Goal: Task Accomplishment & Management: Manage account settings

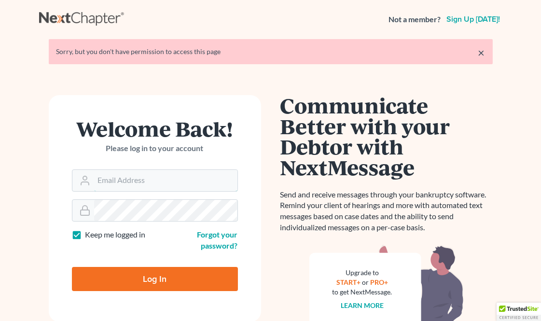
type input "slong@saderlawfirm.com"
click at [161, 267] on input "Log In" at bounding box center [155, 279] width 166 height 24
type input "Thinking..."
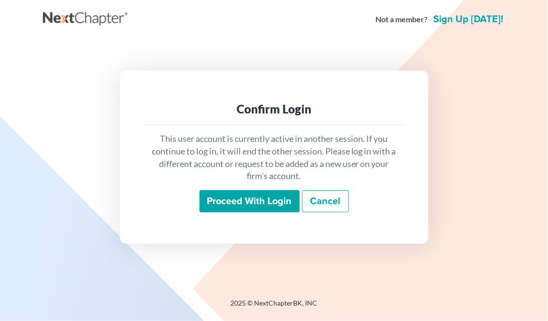
click at [287, 208] on input "Proceed with login" at bounding box center [250, 201] width 100 height 22
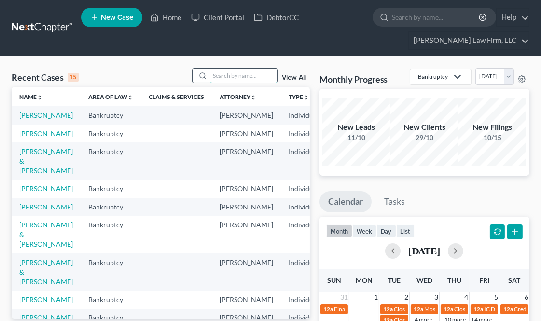
click at [235, 75] on input "search" at bounding box center [244, 75] width 68 height 14
type input "fells"
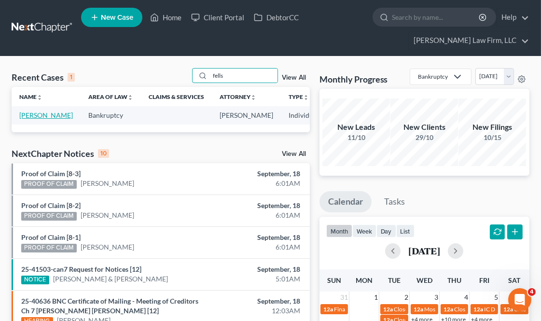
click at [31, 119] on link "[PERSON_NAME]" at bounding box center [46, 115] width 54 height 8
select select "6"
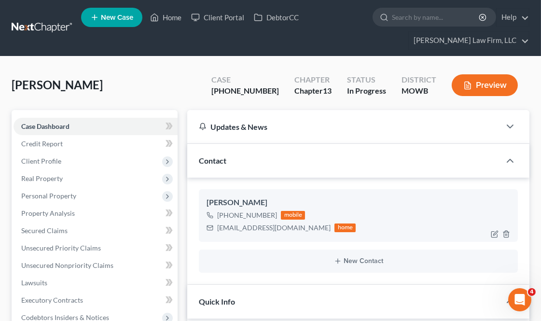
scroll to position [1136, 0]
drag, startPoint x: 233, startPoint y: 90, endPoint x: 265, endPoint y: 87, distance: 32.4
click at [265, 87] on div "[PHONE_NUMBER]" at bounding box center [245, 90] width 68 height 11
copy div "25-41306"
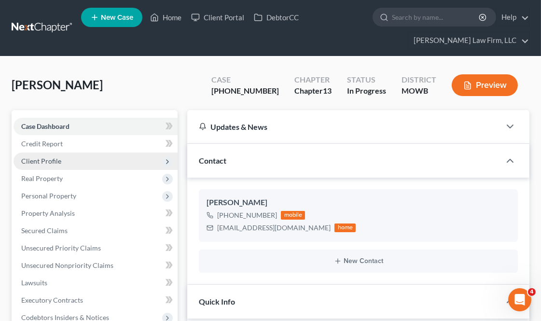
click at [79, 157] on span "Client Profile" at bounding box center [96, 160] width 164 height 17
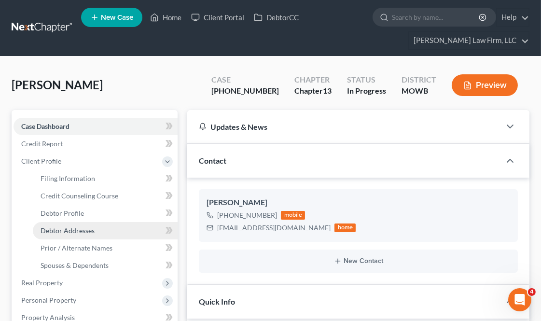
click at [89, 230] on span "Debtor Addresses" at bounding box center [68, 230] width 54 height 8
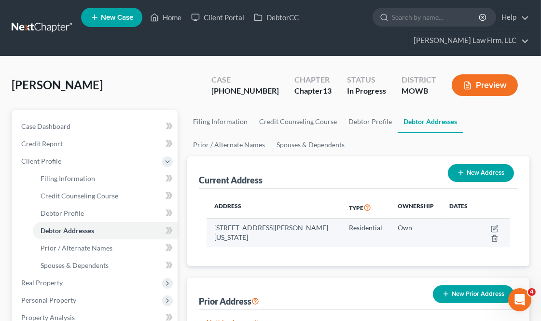
drag, startPoint x: 238, startPoint y: 237, endPoint x: 210, endPoint y: 228, distance: 28.8
click at [210, 228] on td "[STREET_ADDRESS][PERSON_NAME][US_STATE]" at bounding box center [273, 232] width 135 height 28
copy td "[STREET_ADDRESS][PERSON_NAME][US_STATE]"
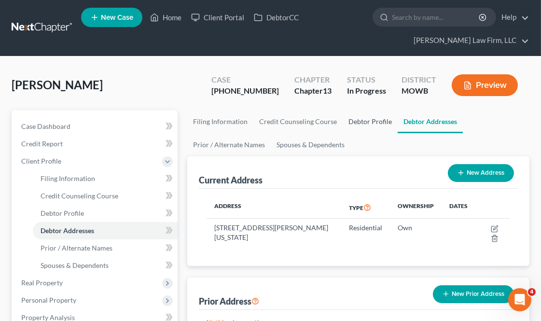
click at [365, 125] on link "Debtor Profile" at bounding box center [369, 121] width 55 height 23
select select "0"
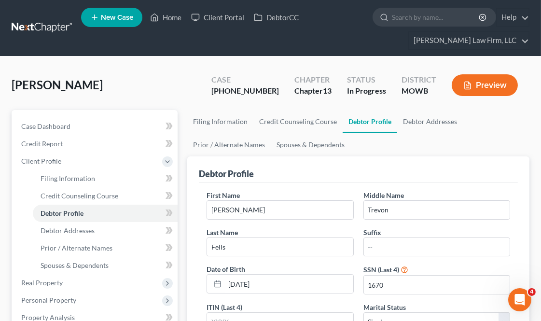
scroll to position [54, 0]
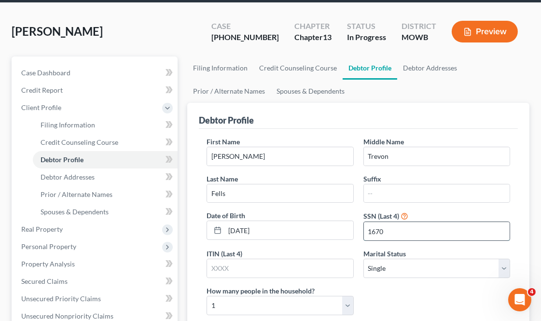
click at [384, 232] on input "1670" at bounding box center [437, 231] width 146 height 18
drag, startPoint x: 266, startPoint y: 41, endPoint x: 232, endPoint y: 40, distance: 33.8
click at [232, 40] on div "[PHONE_NUMBER]" at bounding box center [245, 37] width 68 height 11
copy div "25-41306"
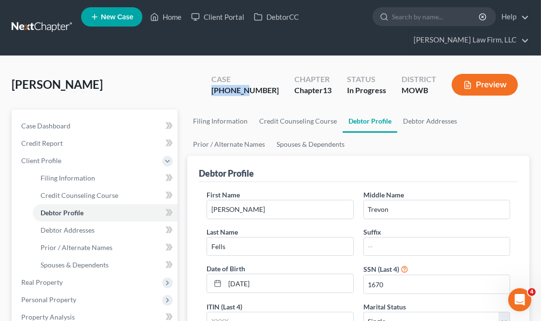
scroll to position [0, 0]
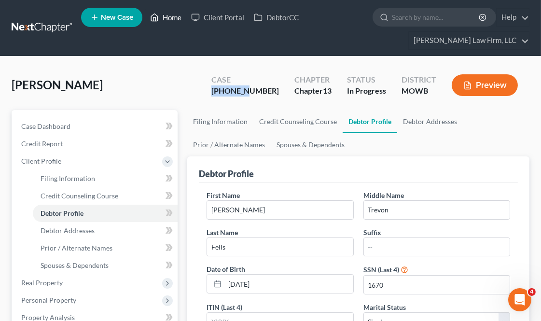
click at [160, 19] on link "Home" at bounding box center [165, 17] width 41 height 17
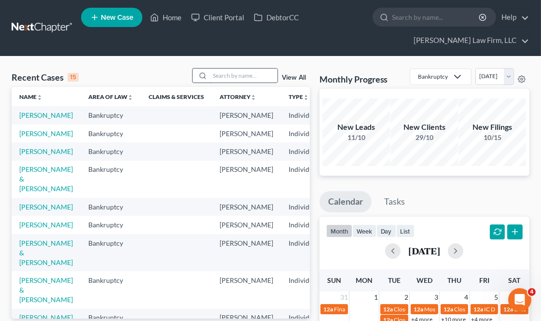
click at [241, 72] on input "search" at bounding box center [244, 75] width 68 height 14
type input "[PERSON_NAME]"
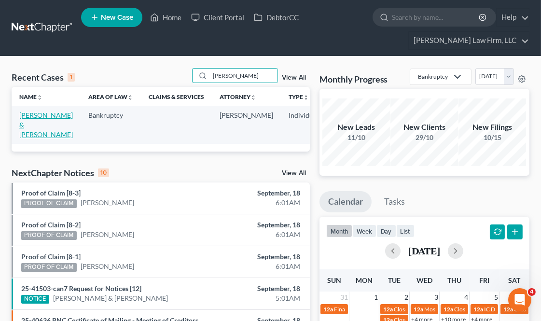
click at [35, 122] on link "[PERSON_NAME] & [PERSON_NAME]" at bounding box center [46, 124] width 54 height 27
select select "4"
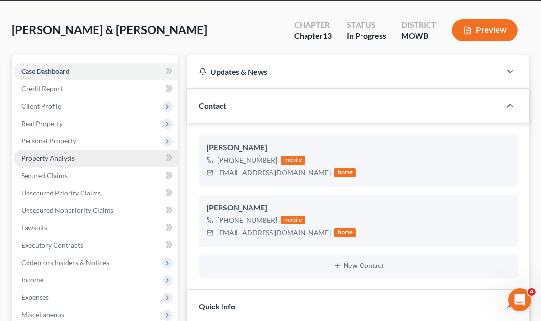
scroll to position [107, 0]
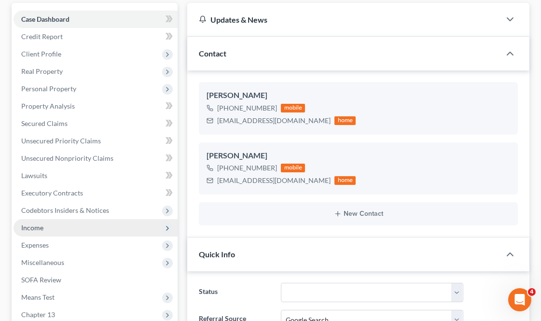
click at [34, 221] on span "Income" at bounding box center [96, 227] width 164 height 17
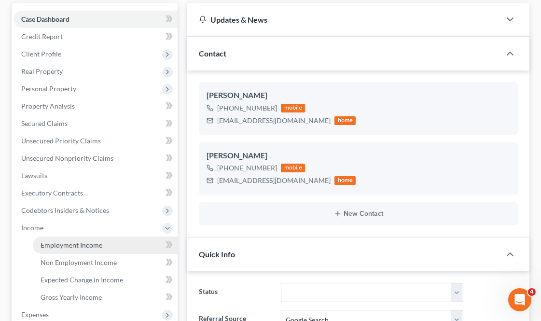
click at [78, 242] on span "Employment Income" at bounding box center [72, 245] width 62 height 8
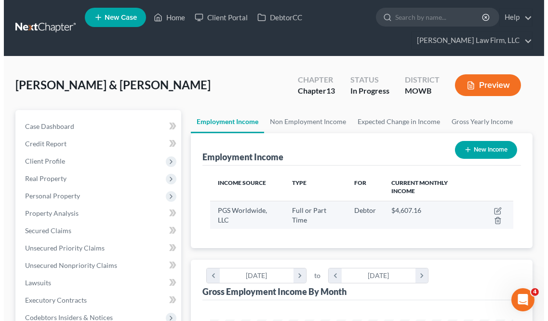
scroll to position [151, 322]
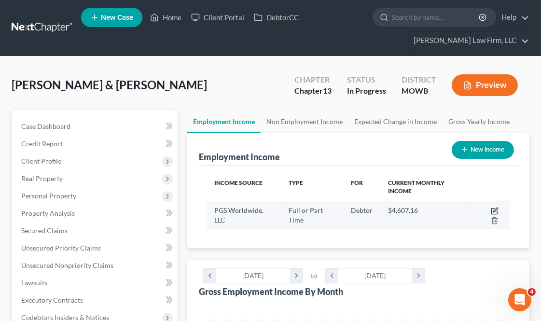
click at [495, 207] on icon "button" at bounding box center [495, 211] width 8 height 8
select select "0"
select select "26"
select select "2"
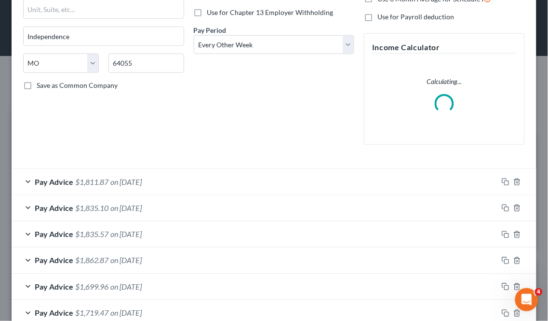
scroll to position [161, 0]
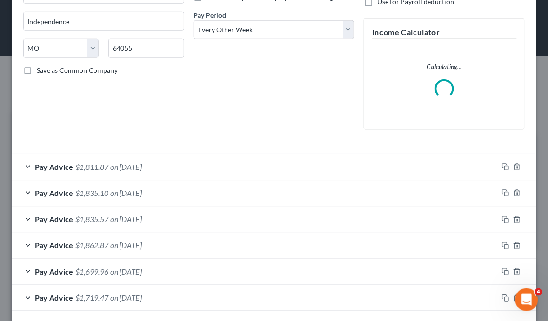
click at [167, 268] on div "Pay Advice $1,699.96 on [DATE]" at bounding box center [255, 272] width 487 height 26
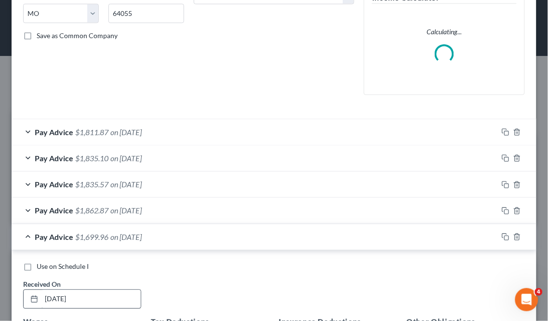
scroll to position [214, 0]
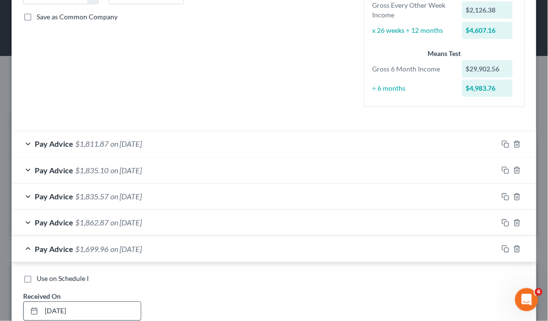
click at [58, 307] on input "[DATE]" at bounding box center [90, 311] width 99 height 18
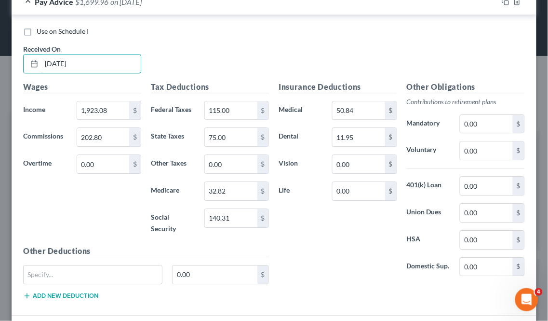
scroll to position [428, 0]
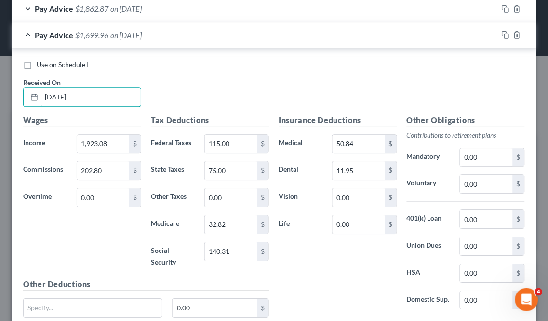
type input "[DATE]"
click at [82, 169] on input "202.80" at bounding box center [103, 170] width 53 height 18
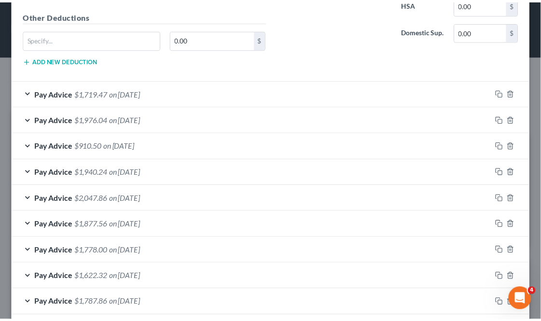
scroll to position [798, 0]
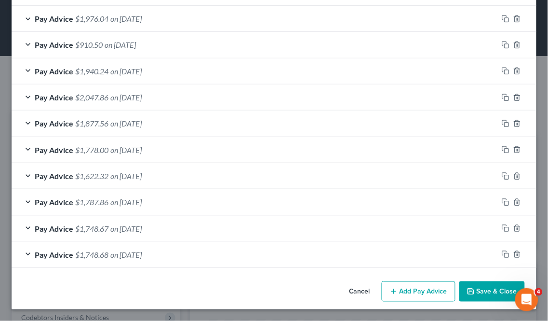
type input "402.80"
click at [492, 294] on button "Save & Close" at bounding box center [493, 291] width 66 height 20
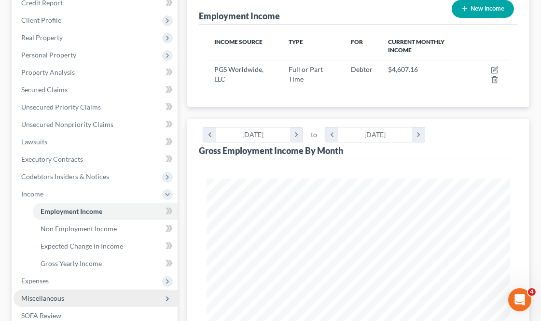
scroll to position [214, 0]
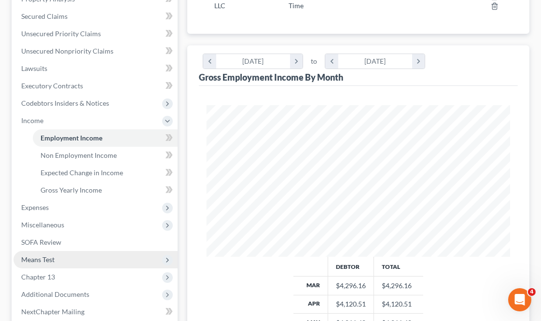
click at [68, 258] on span "Means Test" at bounding box center [96, 259] width 164 height 17
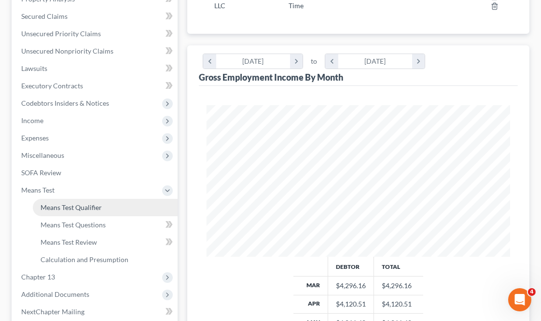
click at [97, 206] on span "Means Test Qualifier" at bounding box center [71, 207] width 61 height 8
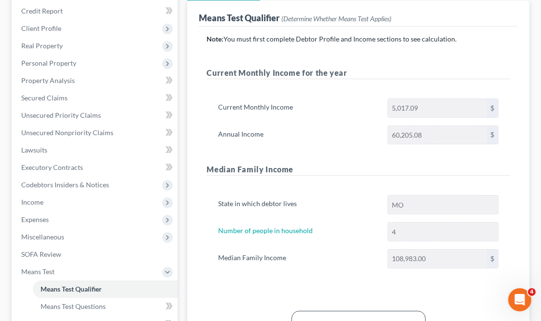
scroll to position [107, 0]
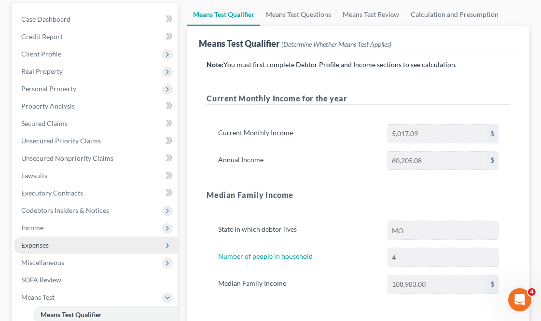
click at [52, 250] on span "Expenses" at bounding box center [96, 244] width 164 height 17
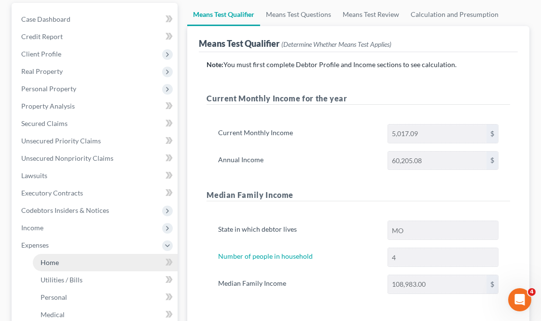
click at [70, 269] on link "Home" at bounding box center [105, 262] width 145 height 17
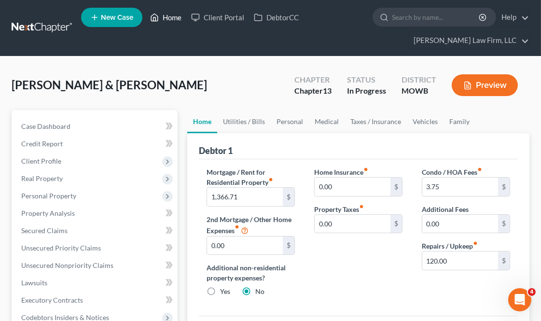
click at [165, 18] on link "Home" at bounding box center [165, 17] width 41 height 17
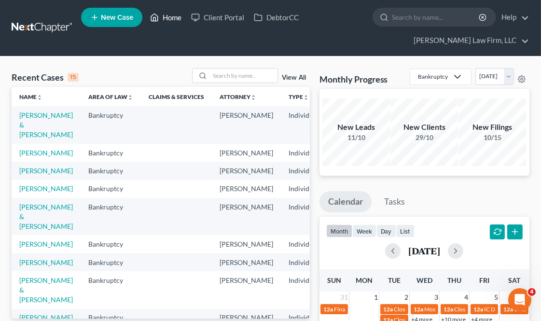
click at [174, 14] on link "Home" at bounding box center [165, 17] width 41 height 17
click at [230, 70] on input "search" at bounding box center [244, 75] width 68 height 14
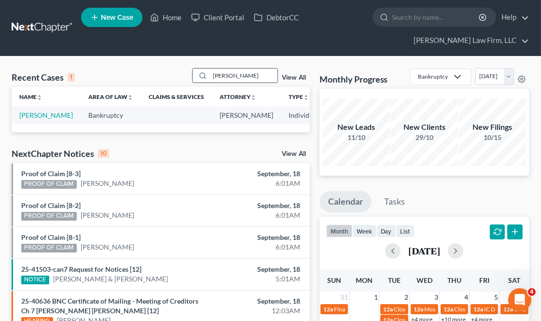
drag, startPoint x: 211, startPoint y: 77, endPoint x: 206, endPoint y: 76, distance: 5.5
click at [206, 76] on div "[PERSON_NAME]" at bounding box center [235, 75] width 86 height 15
type input "[PERSON_NAME]"
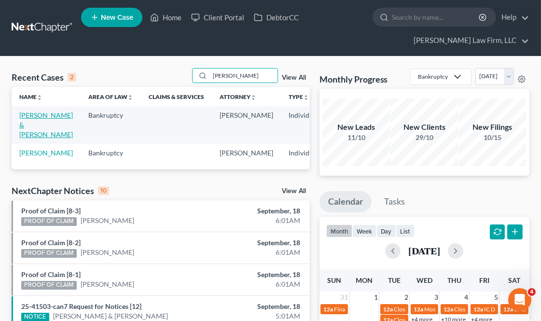
click at [27, 123] on link "[PERSON_NAME] & [PERSON_NAME]" at bounding box center [46, 124] width 54 height 27
click at [23, 119] on link "[PERSON_NAME] & [PERSON_NAME]" at bounding box center [46, 124] width 54 height 27
select select "0"
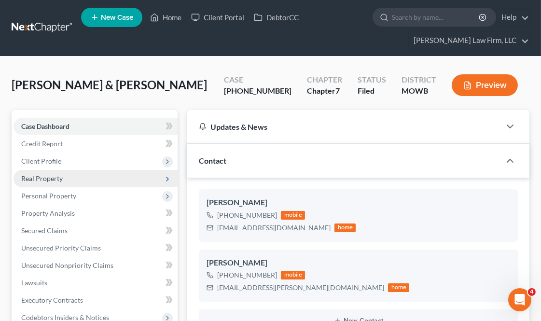
click at [51, 180] on span "Real Property" at bounding box center [41, 178] width 41 height 8
click at [62, 177] on span "Real Property" at bounding box center [96, 178] width 164 height 17
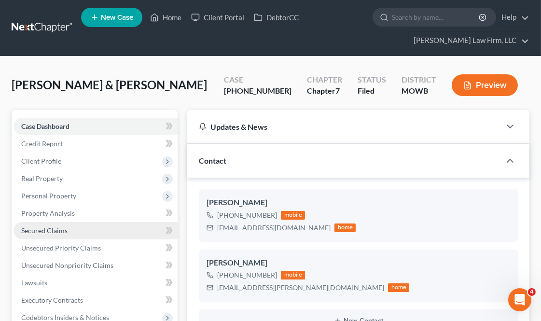
click at [69, 228] on link "Secured Claims" at bounding box center [96, 230] width 164 height 17
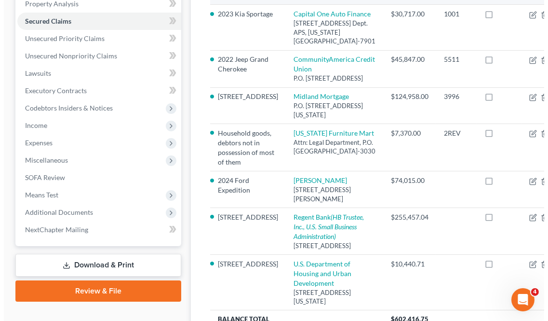
scroll to position [214, 0]
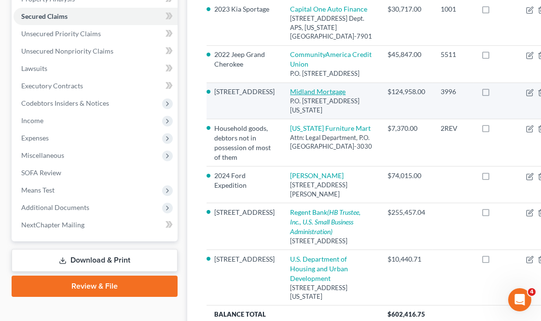
click at [302, 96] on link "Midland Mortgage" at bounding box center [317, 91] width 55 height 8
select select "37"
select select "2"
select select "0"
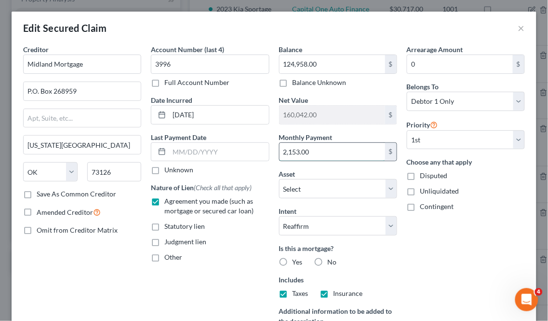
paste input "1614.37"
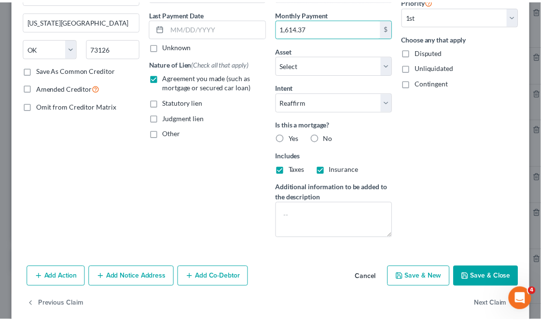
scroll to position [137, 0]
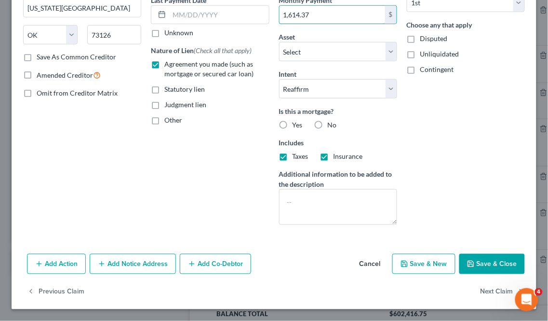
type input "1,614.37"
click at [466, 258] on button "Save & Close" at bounding box center [493, 264] width 66 height 20
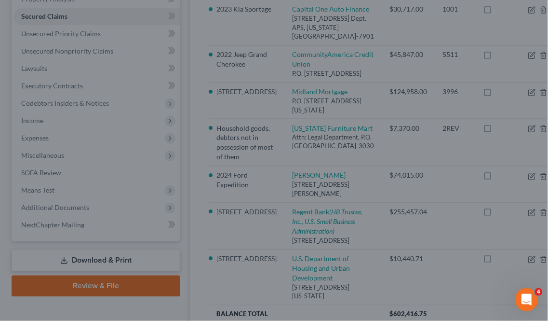
select select "11"
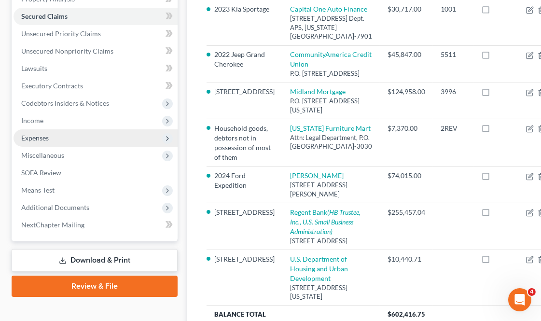
click at [60, 141] on span "Expenses" at bounding box center [96, 137] width 164 height 17
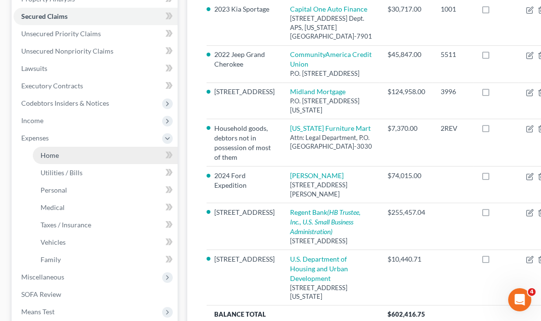
click at [69, 150] on link "Home" at bounding box center [105, 155] width 145 height 17
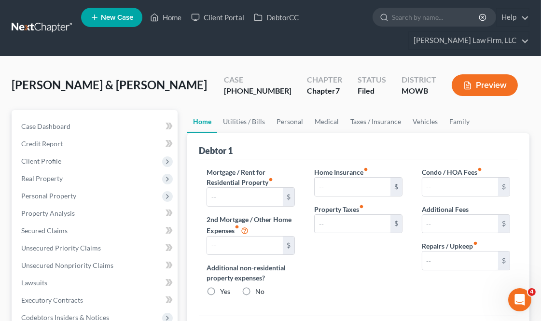
click at [352, 264] on div "Home Insurance fiber_manual_record $ Property Taxes fiber_manual_record $" at bounding box center [358, 235] width 108 height 137
type input "2,152.46"
type input "0.00"
radio input "true"
type input "167.00"
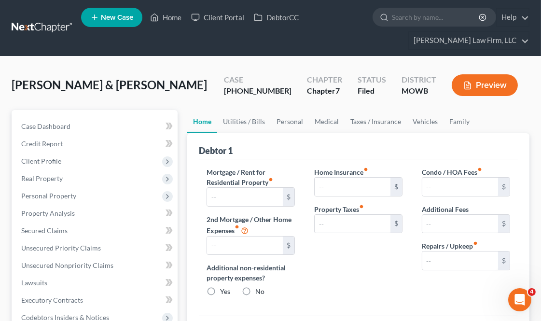
type input "0.00"
type input "175.00"
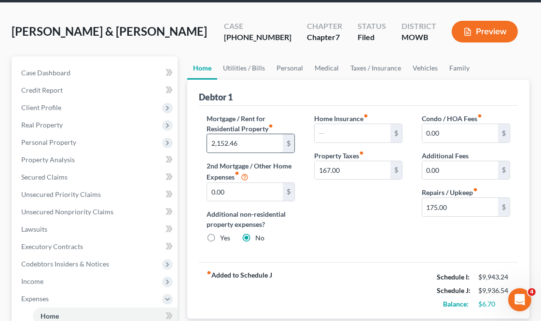
paste input "1614.37"
type input "1,614.37"
click at [350, 164] on input "167.00" at bounding box center [352, 170] width 76 height 18
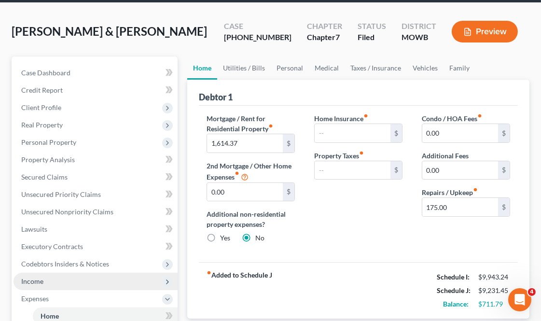
click at [55, 275] on span "Income" at bounding box center [96, 281] width 164 height 17
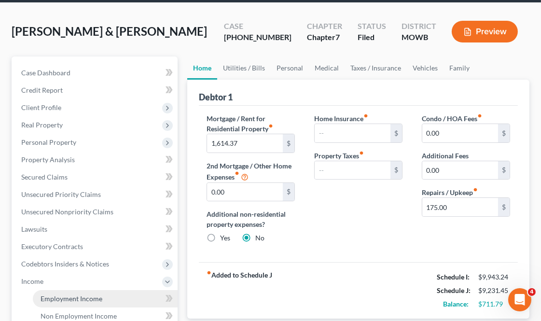
click at [94, 301] on span "Employment Income" at bounding box center [72, 298] width 62 height 8
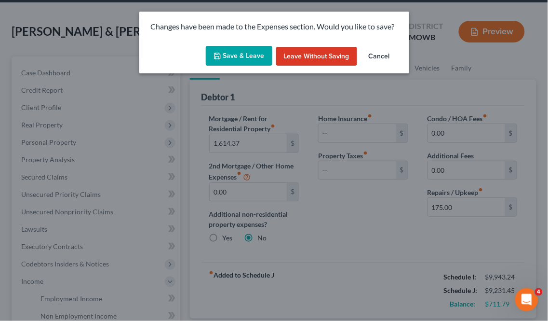
click at [252, 60] on button "Save & Leave" at bounding box center [239, 56] width 67 height 20
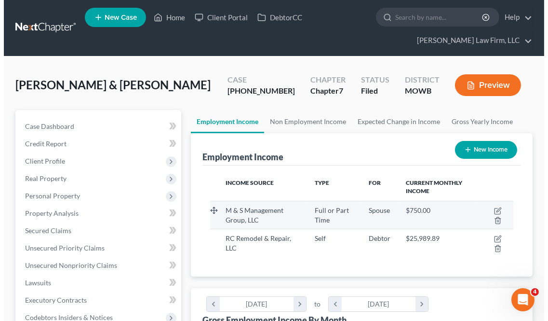
scroll to position [151, 322]
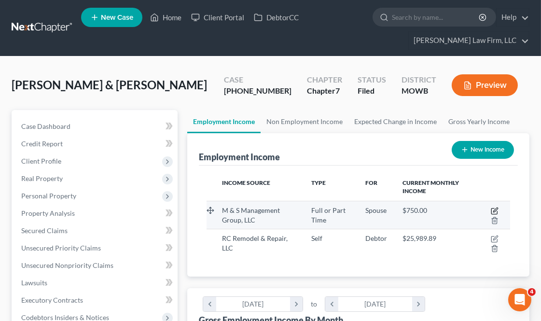
click at [493, 208] on icon "button" at bounding box center [495, 211] width 8 height 8
select select "0"
select select "26"
select select "1"
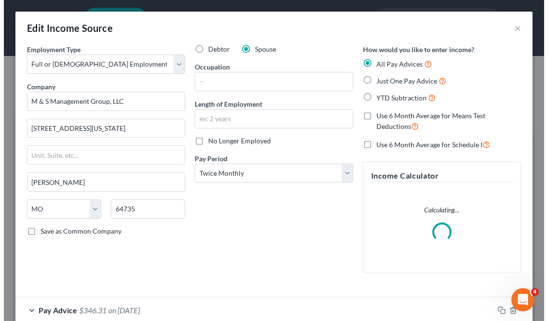
scroll to position [154, 328]
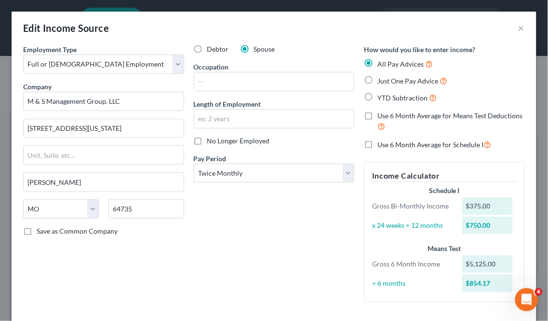
click at [207, 140] on label "No Longer Employed" at bounding box center [238, 141] width 63 height 10
click at [211, 140] on input "No Longer Employed" at bounding box center [214, 139] width 6 height 6
checkbox input "true"
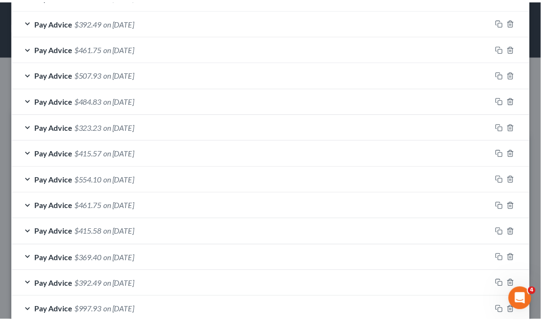
scroll to position [425, 0]
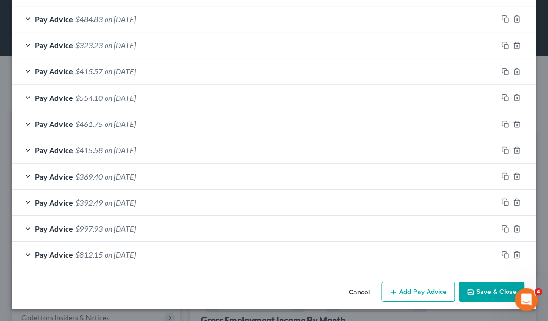
click at [492, 295] on button "Save & Close" at bounding box center [493, 292] width 66 height 20
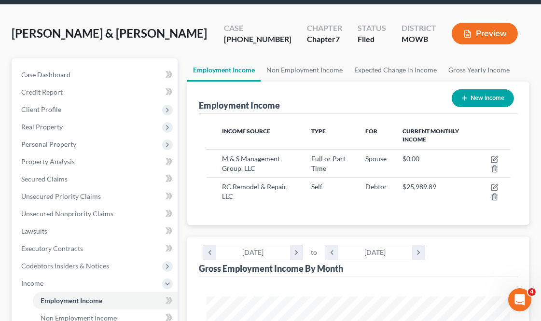
scroll to position [268, 0]
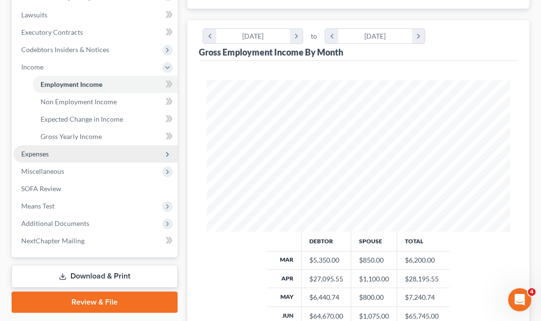
click at [70, 147] on span "Expenses" at bounding box center [96, 153] width 164 height 17
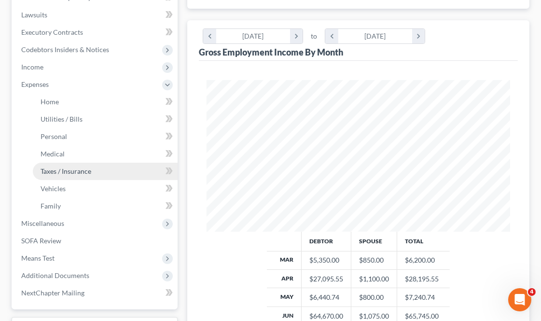
click at [89, 163] on link "Taxes / Insurance" at bounding box center [105, 171] width 145 height 17
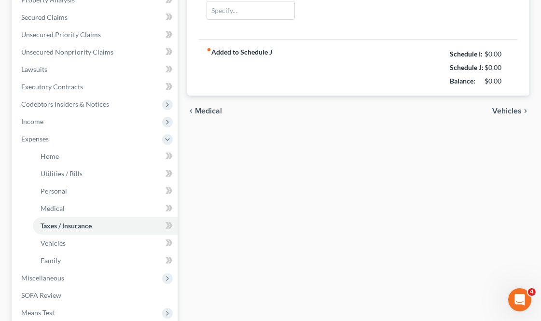
scroll to position [2, 0]
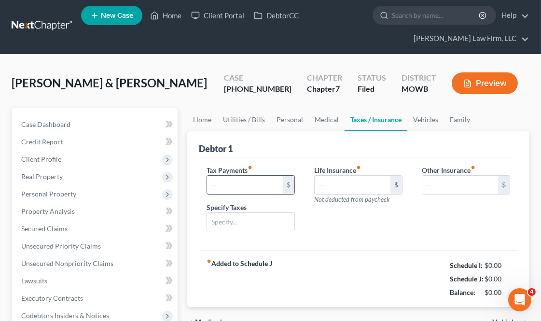
type input "25.00"
type input "Personal Property Tax"
type input "0.00"
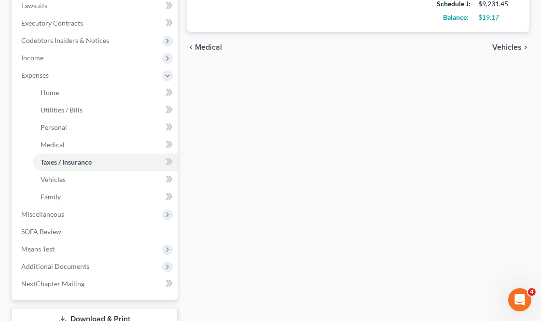
scroll to position [346, 0]
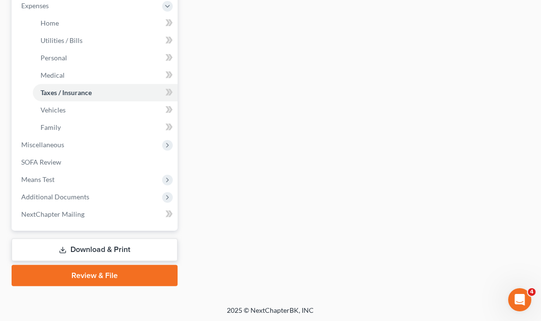
click at [101, 242] on link "Download & Print" at bounding box center [95, 249] width 166 height 23
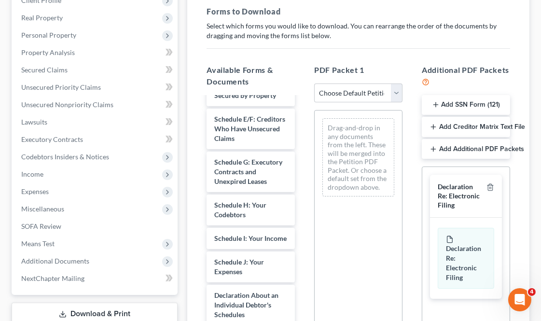
scroll to position [375, 0]
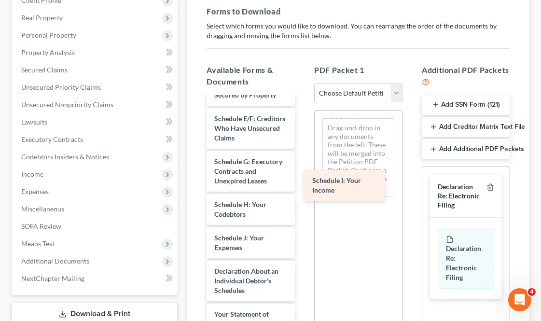
drag, startPoint x: 238, startPoint y: 259, endPoint x: 344, endPoint y: 167, distance: 139.8
click at [302, 167] on div "Schedule I: Your Income DecRe - Signed-pdf Debtor Evidence of Self-Employment -…" at bounding box center [251, 179] width 104 height 912
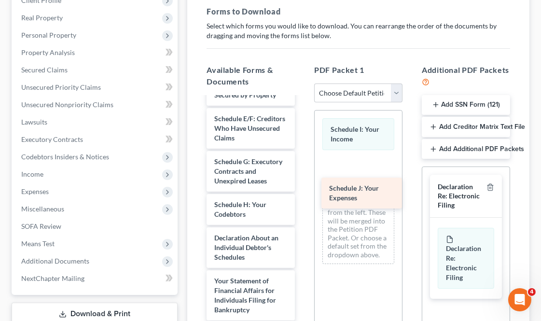
drag, startPoint x: 254, startPoint y: 259, endPoint x: 369, endPoint y: 182, distance: 138.6
click at [302, 182] on div "Schedule J: Your Expenses DecRe - Signed-pdf Debtor Evidence of Self-Employment…" at bounding box center [251, 162] width 104 height 879
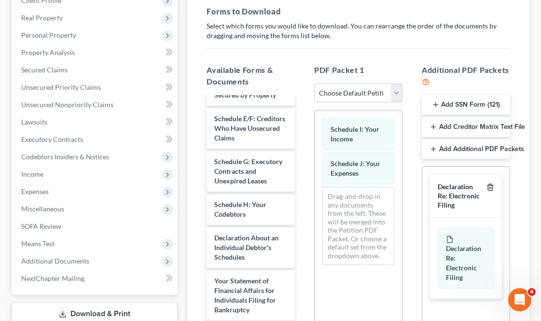
click at [489, 185] on icon "button" at bounding box center [490, 187] width 4 height 6
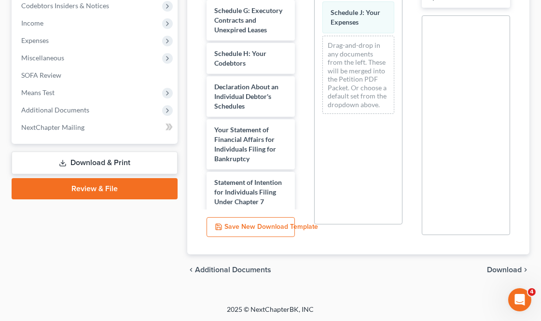
scroll to position [312, 0]
click at [508, 263] on div "chevron_left Additional Documents Download chevron_right" at bounding box center [358, 269] width 342 height 31
click at [508, 267] on span "Download" at bounding box center [504, 269] width 35 height 8
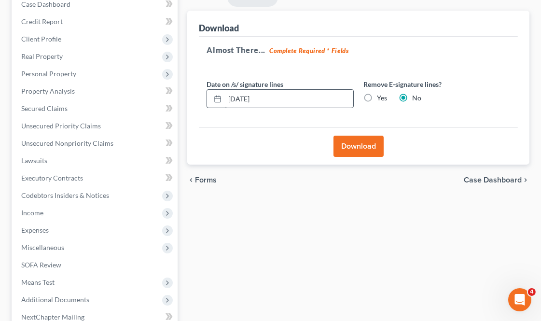
scroll to position [118, 0]
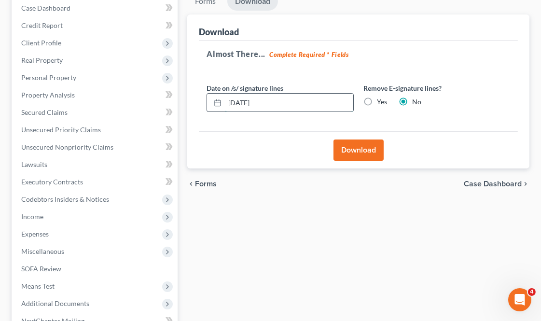
drag, startPoint x: 276, startPoint y: 103, endPoint x: 244, endPoint y: 103, distance: 32.8
click at [244, 103] on input "[DATE]" at bounding box center [289, 103] width 128 height 18
type input "0"
click at [377, 98] on label "Yes" at bounding box center [382, 102] width 10 height 10
click at [381, 98] on input "Yes" at bounding box center [384, 100] width 6 height 6
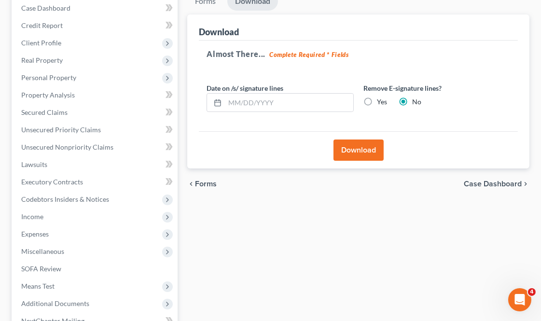
radio input "true"
radio input "false"
click at [353, 160] on button "Download" at bounding box center [358, 149] width 50 height 21
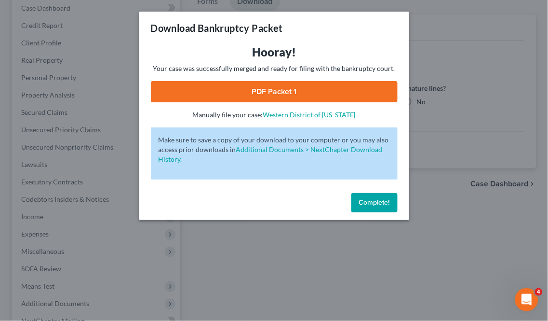
click at [274, 91] on link "PDF Packet 1" at bounding box center [274, 91] width 247 height 21
click at [364, 201] on span "Complete!" at bounding box center [374, 202] width 31 height 8
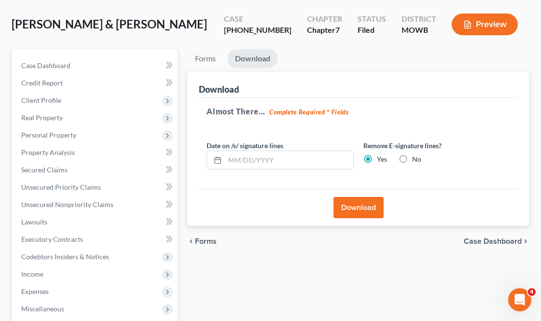
scroll to position [0, 0]
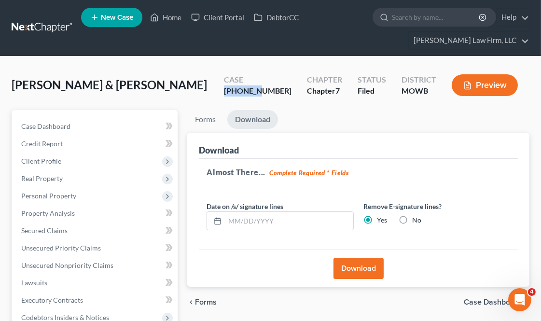
drag, startPoint x: 251, startPoint y: 89, endPoint x: 286, endPoint y: 90, distance: 35.2
click at [286, 90] on div "Case [PHONE_NUMBER]" at bounding box center [257, 86] width 83 height 28
copy div "25-41503"
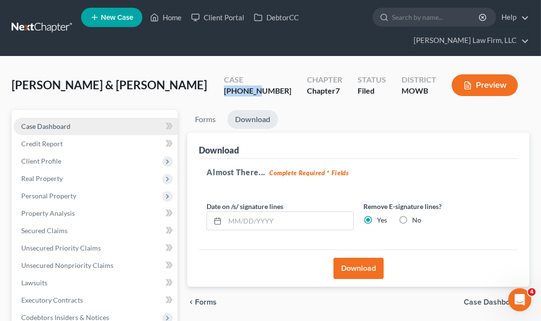
click at [68, 124] on span "Case Dashboard" at bounding box center [45, 126] width 49 height 8
select select "0"
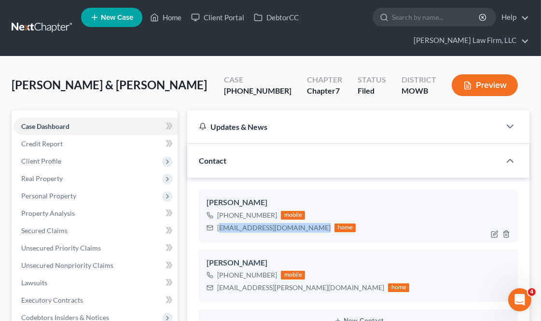
drag, startPoint x: 313, startPoint y: 227, endPoint x: 218, endPoint y: 228, distance: 94.1
click at [218, 228] on div "[EMAIL_ADDRESS][DOMAIN_NAME] home" at bounding box center [280, 227] width 149 height 13
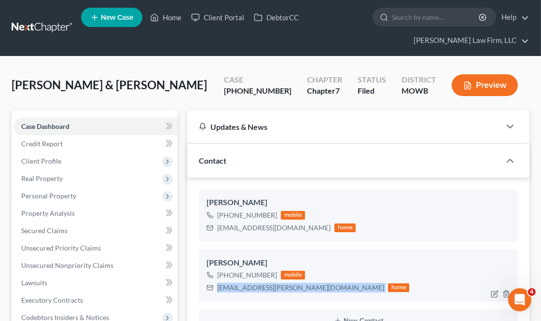
drag, startPoint x: 312, startPoint y: 286, endPoint x: 217, endPoint y: 285, distance: 95.0
click at [217, 285] on div "[EMAIL_ADDRESS][PERSON_NAME][DOMAIN_NAME] home" at bounding box center [307, 287] width 203 height 13
copy div "[EMAIL_ADDRESS][PERSON_NAME][DOMAIN_NAME]"
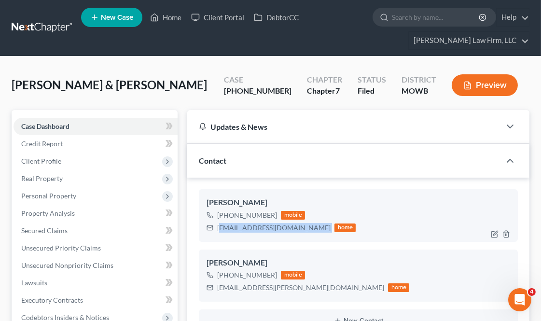
drag, startPoint x: 319, startPoint y: 228, endPoint x: 218, endPoint y: 229, distance: 100.3
click at [218, 229] on div "[EMAIL_ADDRESS][DOMAIN_NAME] home" at bounding box center [280, 227] width 149 height 13
copy div "[EMAIL_ADDRESS][DOMAIN_NAME]"
click at [216, 225] on div "[EMAIL_ADDRESS][DOMAIN_NAME] home" at bounding box center [280, 227] width 149 height 13
copy div "[EMAIL_ADDRESS][DOMAIN_NAME]"
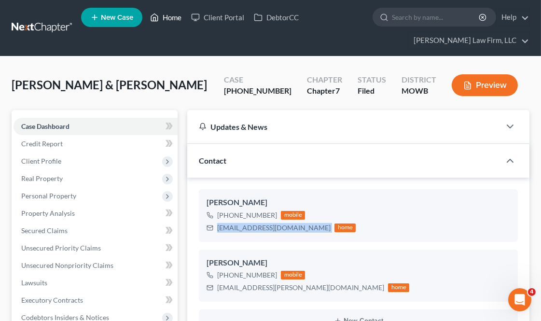
drag, startPoint x: 178, startPoint y: 13, endPoint x: 205, endPoint y: 49, distance: 45.1
click at [178, 13] on link "Home" at bounding box center [165, 17] width 41 height 17
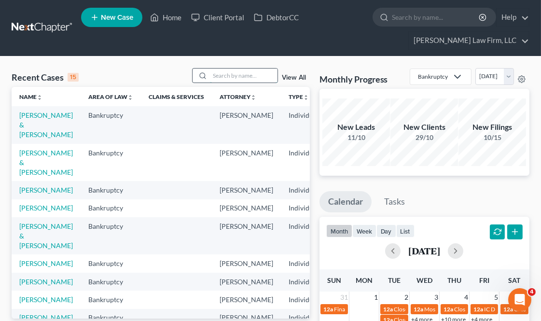
click at [256, 76] on input "search" at bounding box center [244, 75] width 68 height 14
click at [215, 78] on input "search" at bounding box center [244, 75] width 68 height 14
type input "bird"
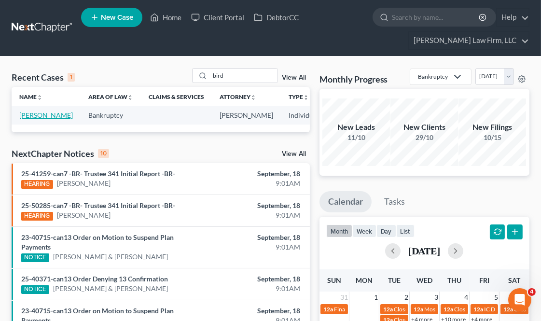
drag, startPoint x: 16, startPoint y: 135, endPoint x: 25, endPoint y: 122, distance: 15.9
click at [25, 119] on link "[PERSON_NAME]" at bounding box center [46, 115] width 54 height 8
select select "4"
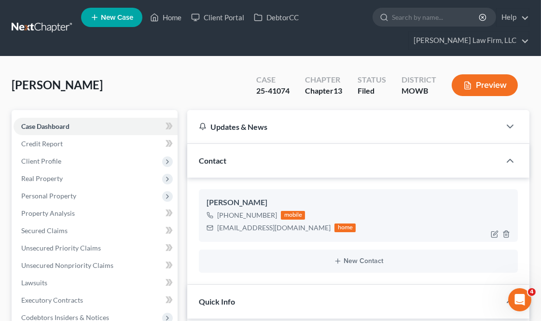
scroll to position [6503, 0]
drag, startPoint x: 277, startPoint y: 227, endPoint x: 215, endPoint y: 232, distance: 62.4
click at [215, 232] on div "[EMAIL_ADDRESS][DOMAIN_NAME] home" at bounding box center [280, 227] width 149 height 13
copy div "[EMAIL_ADDRESS][DOMAIN_NAME]"
click at [172, 16] on link "Home" at bounding box center [165, 17] width 41 height 17
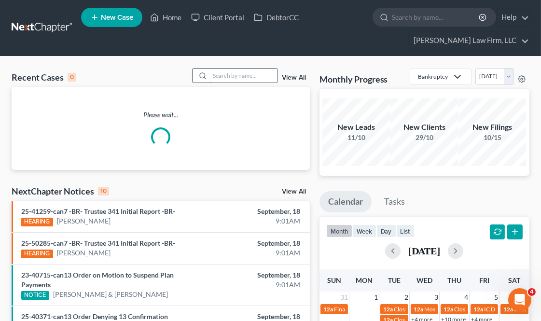
click at [242, 71] on input "search" at bounding box center [244, 75] width 68 height 14
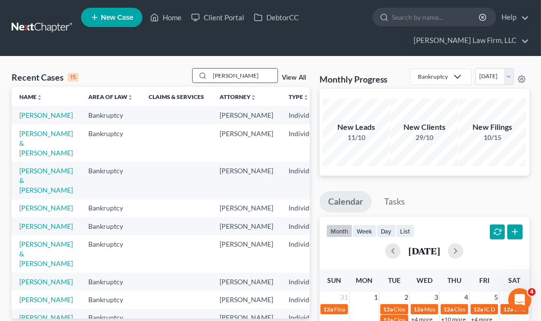
type input "[PERSON_NAME]"
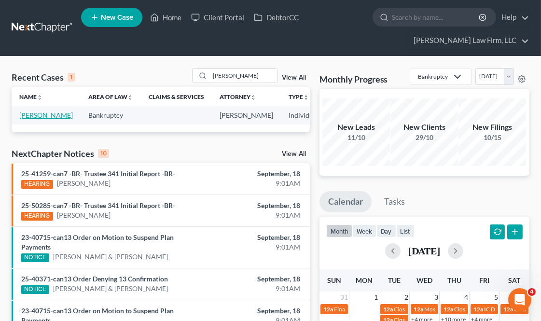
click at [32, 113] on link "[PERSON_NAME]" at bounding box center [46, 115] width 54 height 8
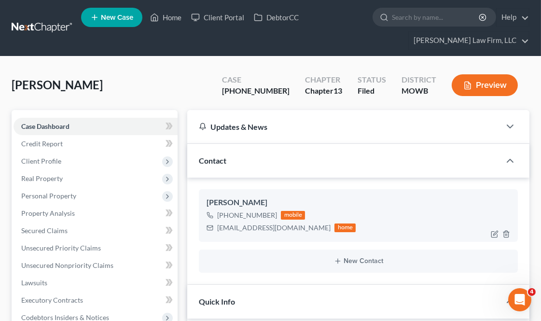
scroll to position [6758, 0]
drag, startPoint x: 278, startPoint y: 229, endPoint x: 218, endPoint y: 230, distance: 60.3
click at [218, 230] on div "[EMAIL_ADDRESS][DOMAIN_NAME] home" at bounding box center [280, 227] width 149 height 13
copy div "[EMAIL_ADDRESS][DOMAIN_NAME]"
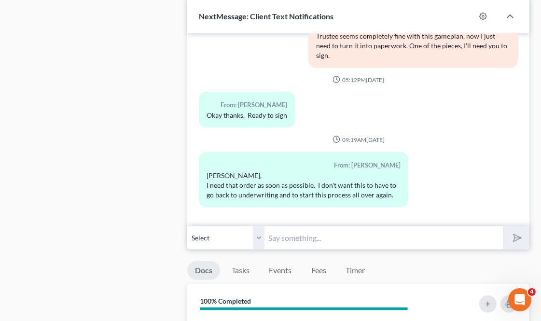
scroll to position [1232, 0]
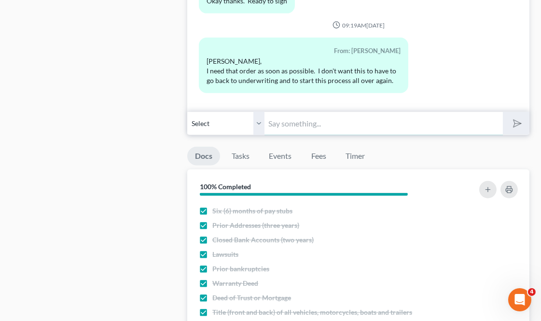
drag, startPoint x: 301, startPoint y: 126, endPoint x: 307, endPoint y: 125, distance: 5.8
click at [301, 126] on input "text" at bounding box center [383, 123] width 238 height 24
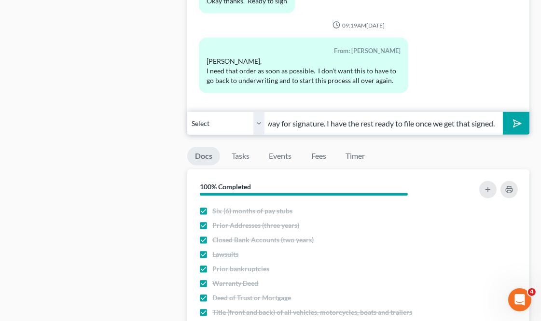
scroll to position [0, 161]
type input "I understand. Just sent the amended plan your way for signature. I have the res…"
click at [503, 112] on button "submit" at bounding box center [516, 123] width 27 height 23
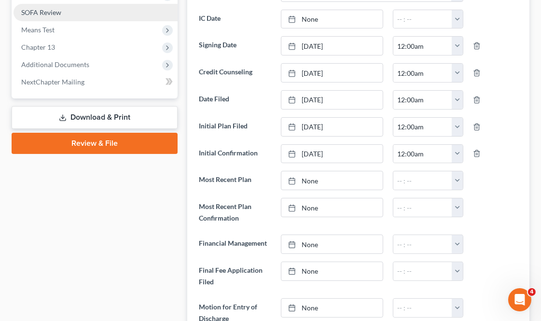
scroll to position [0, 0]
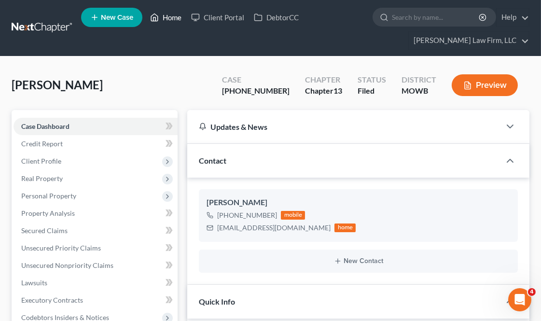
click at [175, 13] on link "Home" at bounding box center [165, 17] width 41 height 17
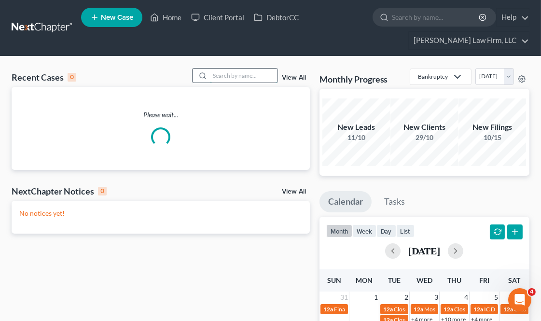
click at [273, 71] on input "search" at bounding box center [244, 75] width 68 height 14
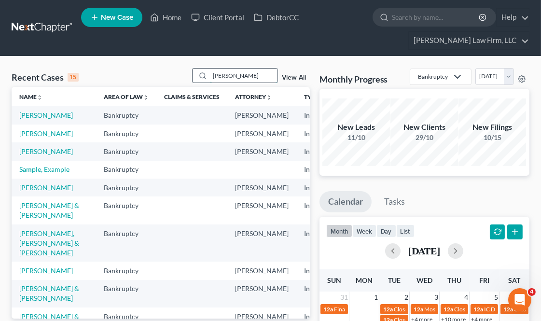
type input "[PERSON_NAME]"
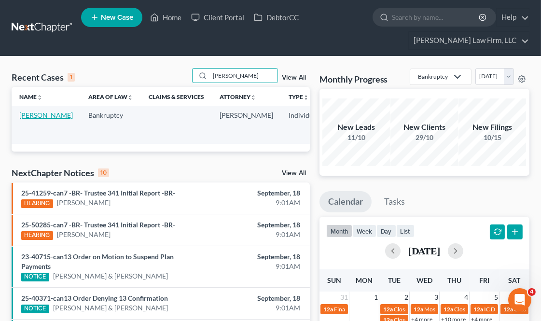
click at [25, 116] on link "[PERSON_NAME]" at bounding box center [46, 115] width 54 height 8
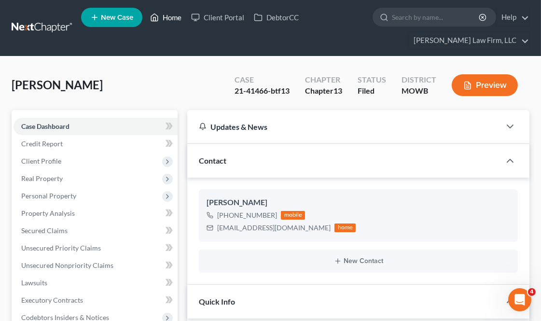
drag, startPoint x: 158, startPoint y: 28, endPoint x: 173, endPoint y: 18, distance: 17.4
click at [158, 28] on ul "New Case Home Client Portal DebtorCC - No Result - See all results Or Press Ent…" at bounding box center [305, 28] width 448 height 46
drag, startPoint x: 173, startPoint y: 18, endPoint x: 194, endPoint y: 3, distance: 26.6
click at [173, 18] on link "Home" at bounding box center [165, 17] width 41 height 17
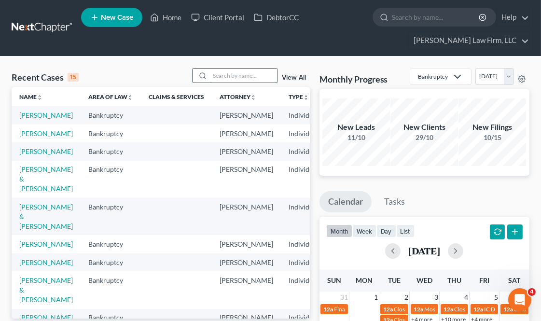
click at [260, 70] on input "search" at bounding box center [244, 75] width 68 height 14
type input "[PERSON_NAME]"
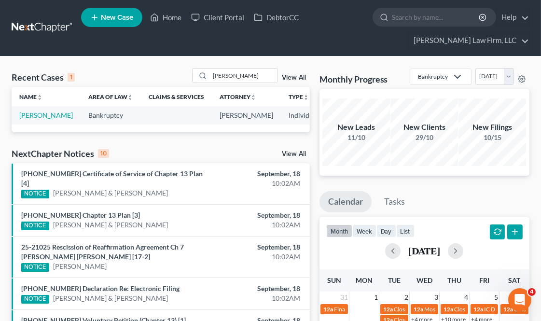
click at [29, 120] on td "[PERSON_NAME]" at bounding box center [46, 115] width 69 height 18
click at [29, 119] on link "[PERSON_NAME]" at bounding box center [46, 115] width 54 height 8
select select "6"
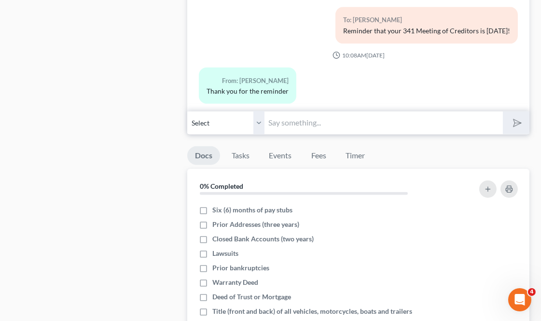
scroll to position [1232, 0]
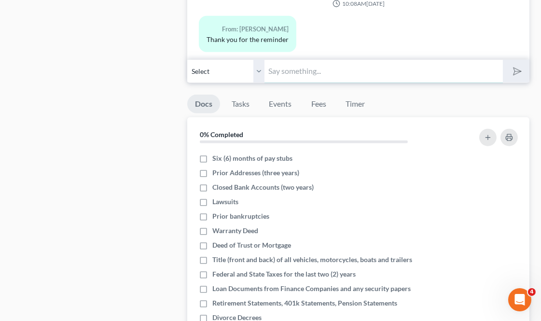
drag, startPoint x: 304, startPoint y: 69, endPoint x: 332, endPoint y: 70, distance: 28.0
click at [304, 69] on input "text" at bounding box center [383, 71] width 238 height 24
click at [260, 76] on select "Select [PHONE_NUMBER] - [PERSON_NAME]" at bounding box center [225, 71] width 77 height 24
drag, startPoint x: 260, startPoint y: 76, endPoint x: 310, endPoint y: 61, distance: 51.9
click at [260, 76] on select "Select [PHONE_NUMBER] - [PERSON_NAME]" at bounding box center [225, 71] width 77 height 24
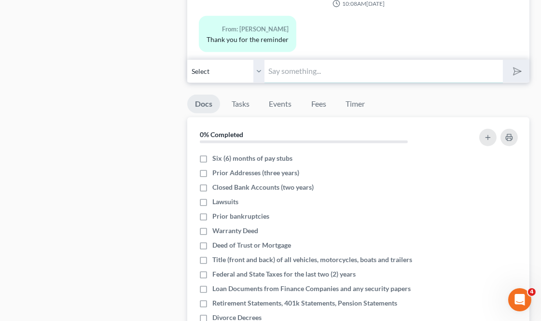
drag, startPoint x: 310, startPoint y: 61, endPoint x: 310, endPoint y: 68, distance: 6.3
click at [310, 61] on input "text" at bounding box center [383, 71] width 238 height 24
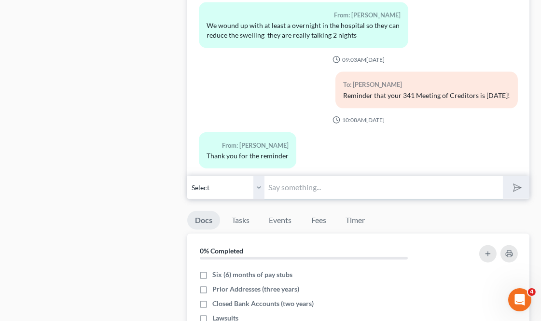
scroll to position [1072, 0]
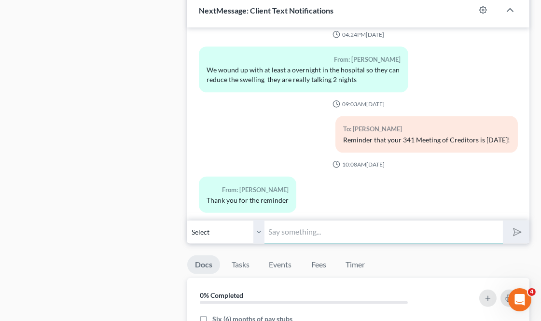
drag, startPoint x: 287, startPoint y: 230, endPoint x: 304, endPoint y: 218, distance: 20.7
click at [287, 230] on input "text" at bounding box center [383, 232] width 238 height 24
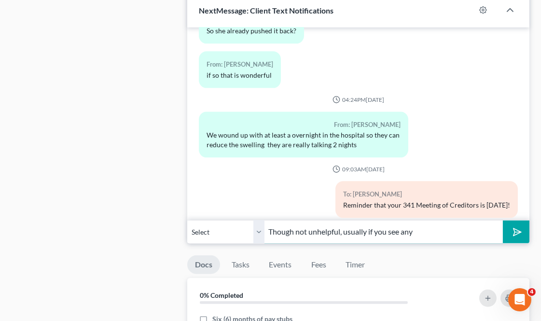
scroll to position [3109, 0]
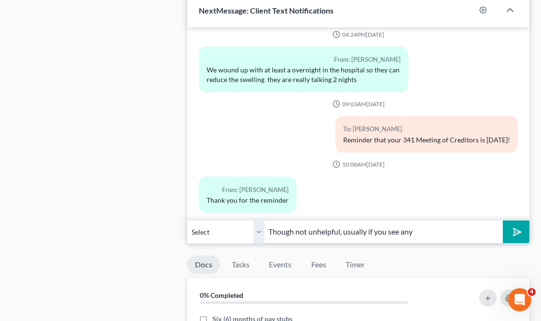
drag, startPoint x: 422, startPoint y: 230, endPoint x: 265, endPoint y: 229, distance: 156.3
click at [265, 229] on input "Though not unhelpful, usually if you see any" at bounding box center [383, 232] width 238 height 24
type input "Sure thing. That one was from the reminder robot. Have a great afternoon. - [PE…"
click at [503, 220] on button "submit" at bounding box center [516, 231] width 27 height 23
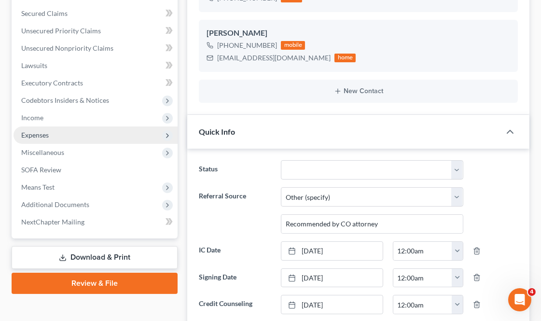
scroll to position [0, 0]
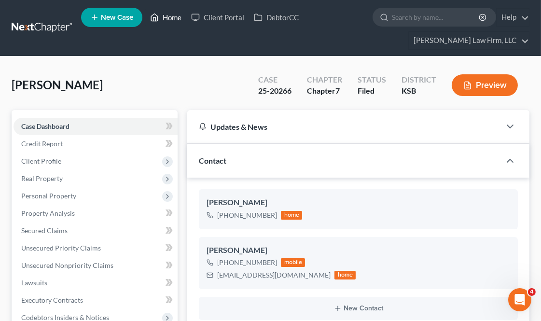
click at [172, 16] on link "Home" at bounding box center [165, 17] width 41 height 17
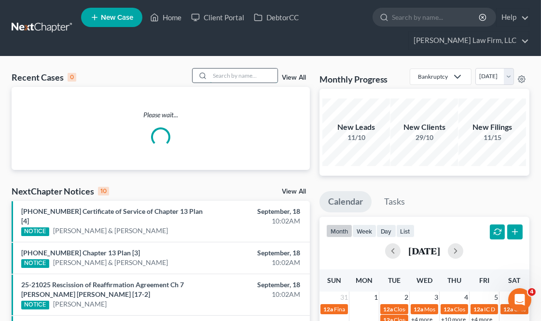
click at [260, 72] on input "search" at bounding box center [244, 75] width 68 height 14
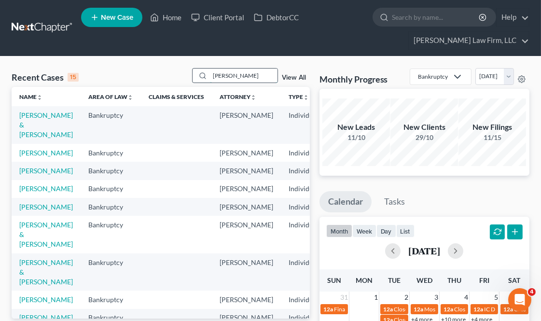
type input "[PERSON_NAME]"
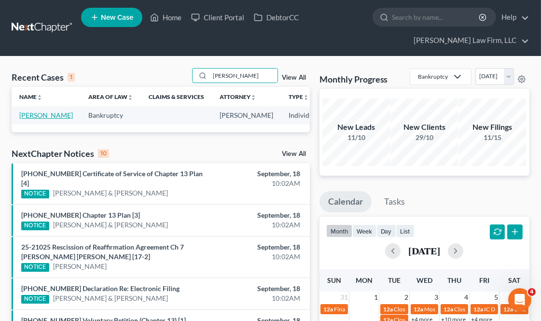
click at [39, 116] on link "[PERSON_NAME]" at bounding box center [46, 115] width 54 height 8
select select "3"
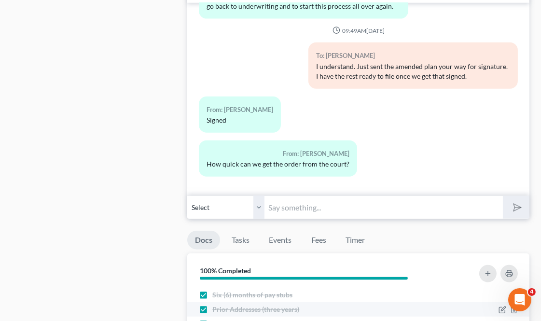
scroll to position [1179, 0]
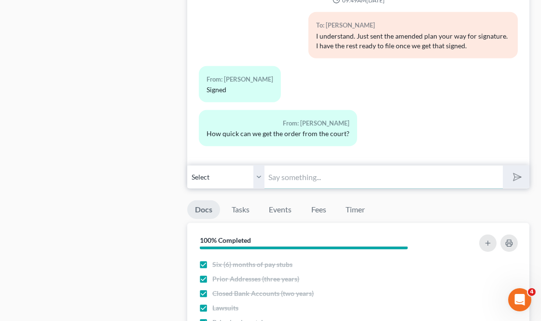
drag, startPoint x: 294, startPoint y: 175, endPoint x: 315, endPoint y: 181, distance: 21.7
click at [294, 175] on input "text" at bounding box center [383, 177] width 238 height 24
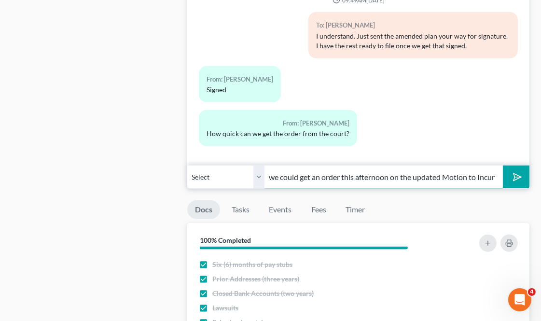
scroll to position [0, 235]
type input "[DATE] would be the earliest I'd expect. It's POSSIBLE but unlikely we could ge…"
click at [503, 165] on button "submit" at bounding box center [516, 176] width 27 height 23
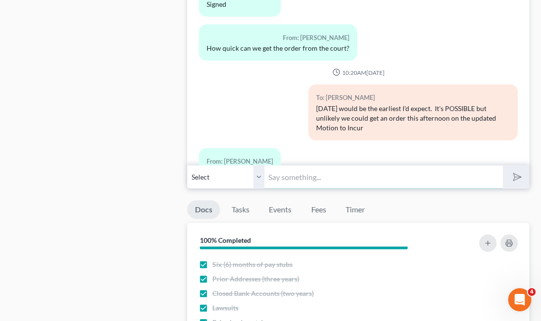
scroll to position [7040, 0]
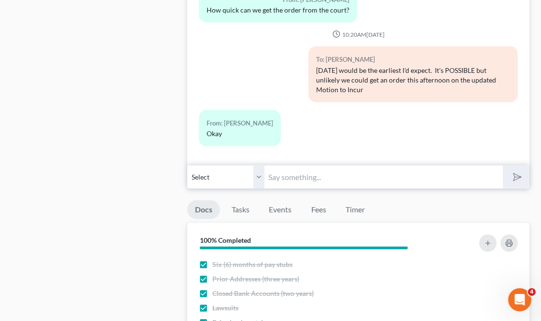
drag, startPoint x: 118, startPoint y: 223, endPoint x: 117, endPoint y: 179, distance: 44.4
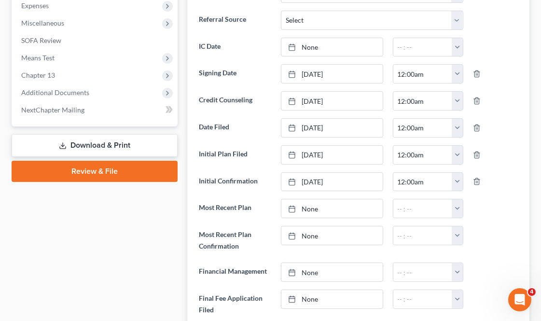
scroll to position [0, 0]
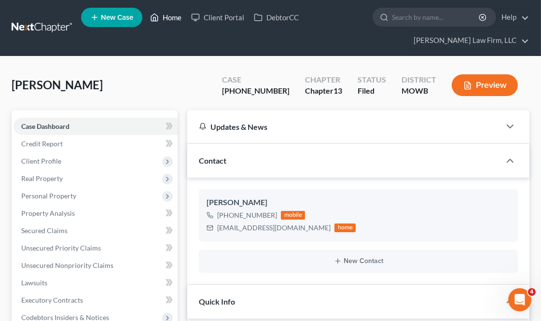
click at [179, 20] on link "Home" at bounding box center [165, 17] width 41 height 17
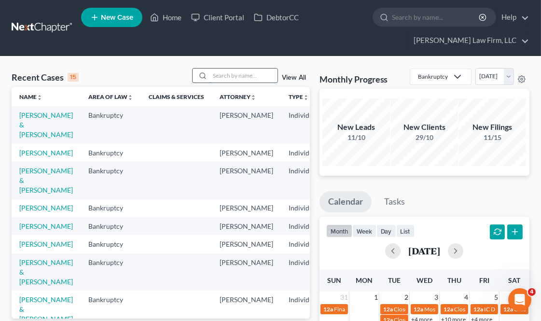
click at [263, 76] on input "search" at bounding box center [244, 75] width 68 height 14
type input "[PERSON_NAME]"
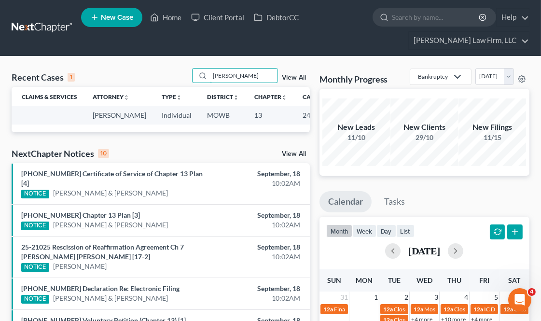
scroll to position [0, 132]
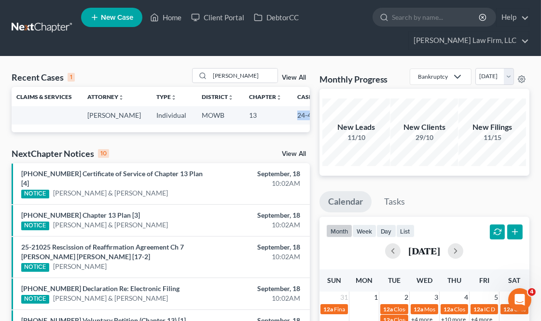
drag, startPoint x: 252, startPoint y: 119, endPoint x: 281, endPoint y: 121, distance: 29.0
click at [289, 121] on td "24-41275" at bounding box center [312, 115] width 46 height 18
copy td "24-41275"
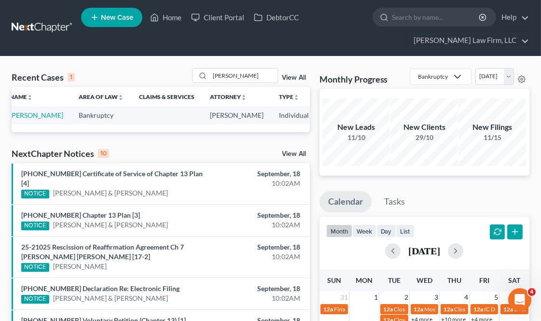
scroll to position [0, 2]
click at [29, 112] on link "[PERSON_NAME]" at bounding box center [44, 115] width 54 height 8
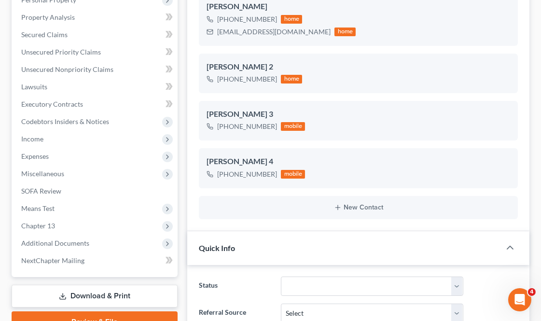
scroll to position [268, 0]
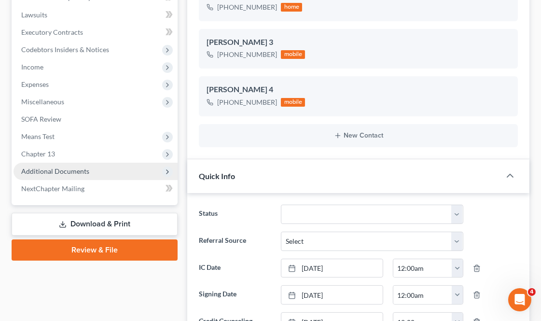
click at [74, 174] on span "Additional Documents" at bounding box center [55, 171] width 68 height 8
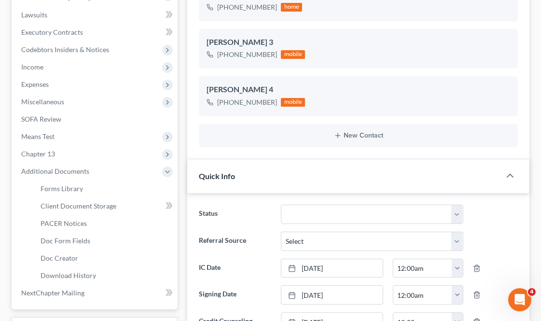
scroll to position [21379, 0]
click at [87, 216] on link "PACER Notices" at bounding box center [105, 223] width 145 height 17
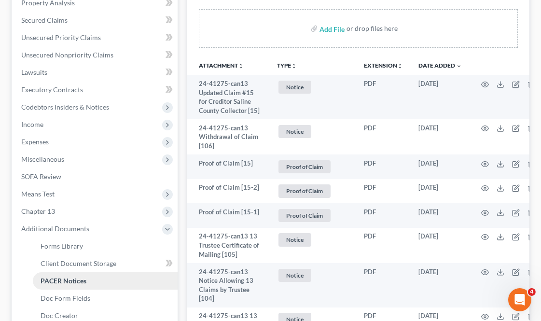
scroll to position [214, 0]
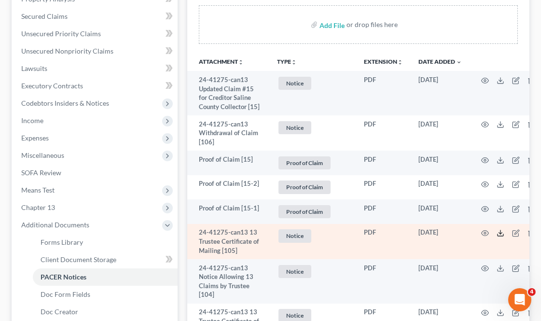
click at [498, 236] on icon at bounding box center [500, 233] width 8 height 8
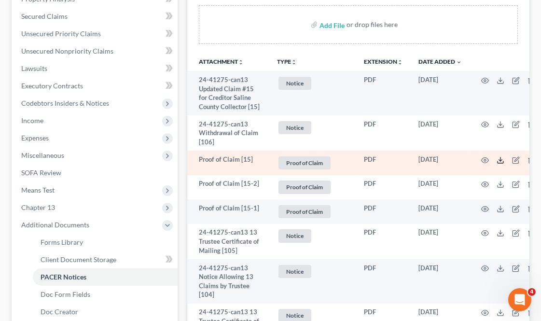
click at [501, 160] on polyline at bounding box center [500, 159] width 3 height 1
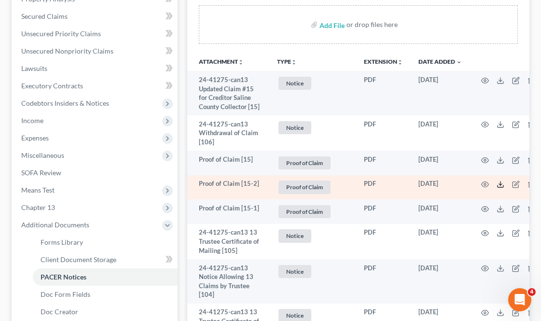
click at [500, 186] on icon at bounding box center [500, 184] width 8 height 8
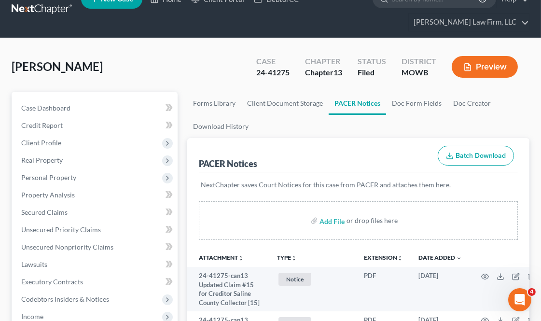
scroll to position [0, 0]
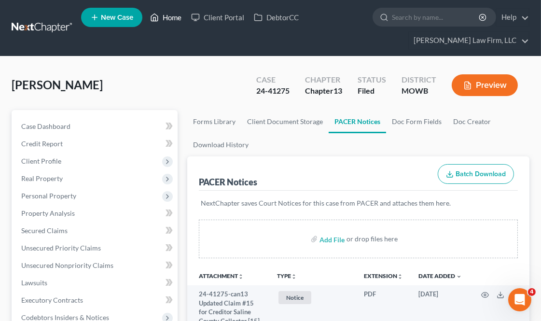
drag, startPoint x: 161, startPoint y: 14, endPoint x: 181, endPoint y: 29, distance: 26.1
click at [161, 14] on link "Home" at bounding box center [165, 17] width 41 height 17
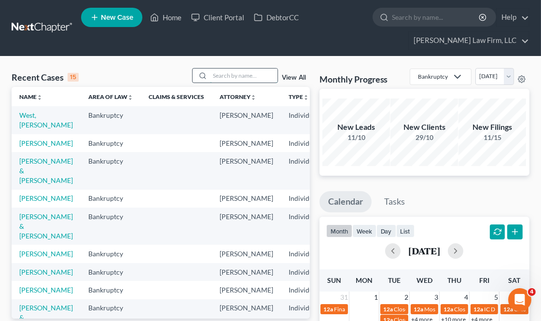
click at [237, 69] on input "search" at bounding box center [244, 75] width 68 height 14
type input "bird"
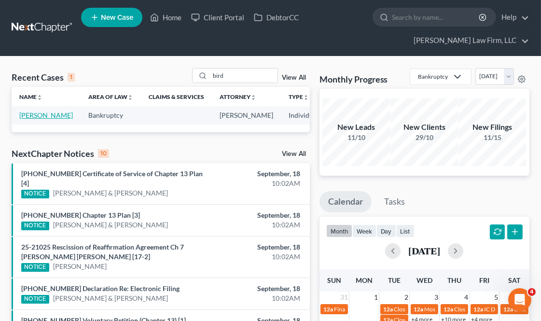
click at [27, 119] on link "[PERSON_NAME]" at bounding box center [46, 115] width 54 height 8
select select "4"
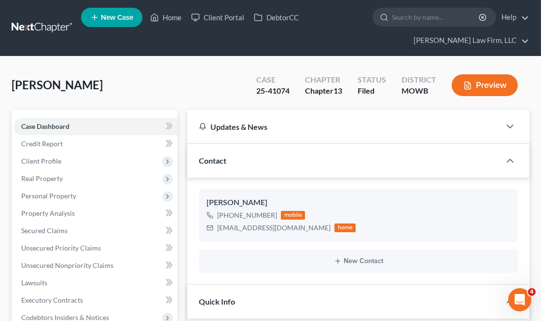
scroll to position [6503, 0]
drag, startPoint x: 257, startPoint y: 89, endPoint x: 291, endPoint y: 88, distance: 34.8
click at [291, 88] on div "Case 25-41074" at bounding box center [272, 86] width 49 height 28
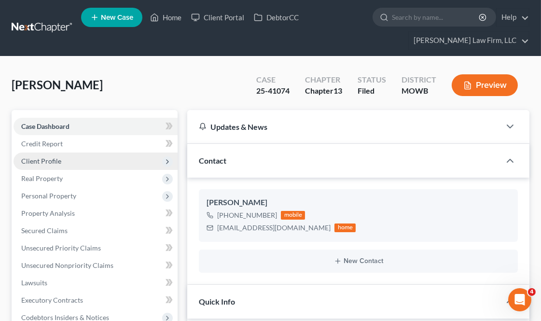
click at [65, 158] on span "Client Profile" at bounding box center [96, 160] width 164 height 17
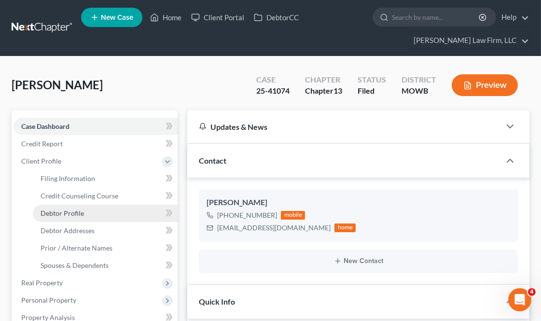
click at [98, 211] on link "Debtor Profile" at bounding box center [105, 213] width 145 height 17
select select "3"
select select "1"
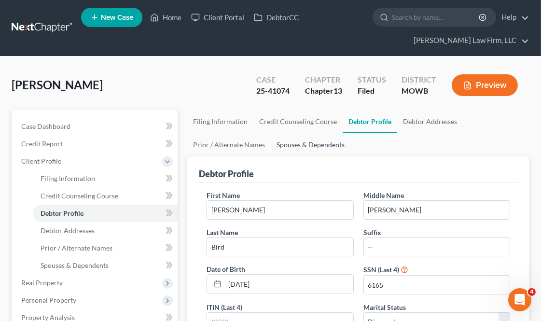
radio input "true"
click at [419, 121] on link "Debtor Addresses" at bounding box center [430, 121] width 66 height 23
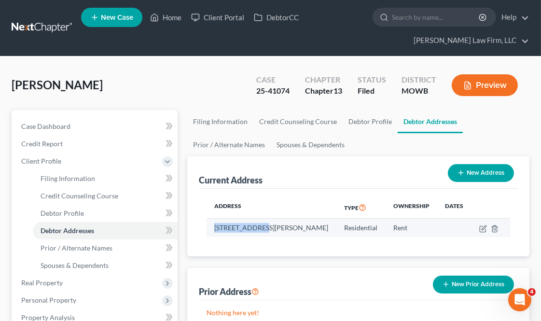
drag, startPoint x: 264, startPoint y: 232, endPoint x: 210, endPoint y: 229, distance: 54.1
click at [207, 229] on td "[STREET_ADDRESS][PERSON_NAME]" at bounding box center [271, 227] width 130 height 18
click at [256, 237] on td "[STREET_ADDRESS][PERSON_NAME]" at bounding box center [271, 227] width 130 height 18
drag, startPoint x: 237, startPoint y: 237, endPoint x: 211, endPoint y: 222, distance: 30.0
click at [211, 222] on td "[STREET_ADDRESS][PERSON_NAME]" at bounding box center [271, 227] width 130 height 18
